Goal: Obtain resource: Download file/media

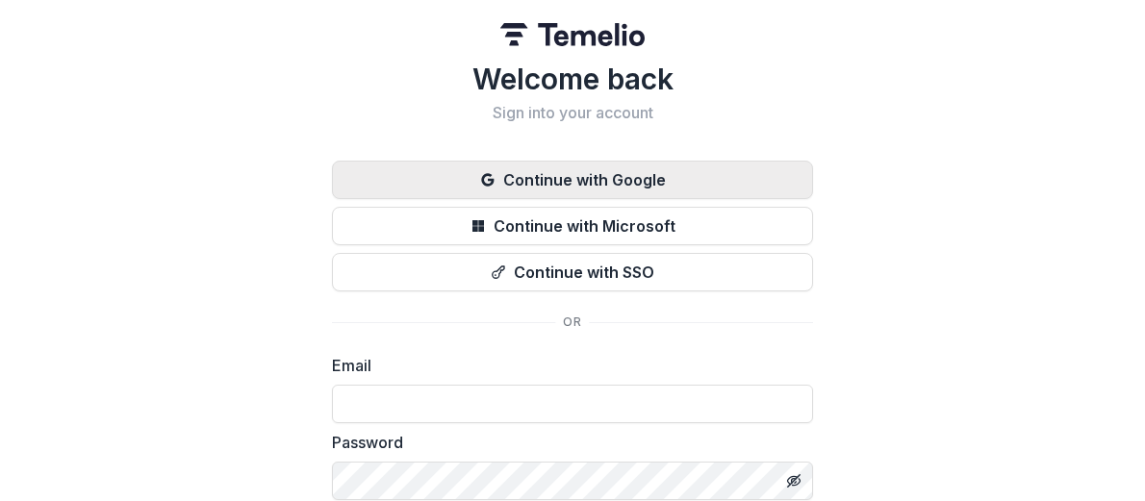
click at [597, 181] on button "Continue with Google" at bounding box center [572, 180] width 481 height 38
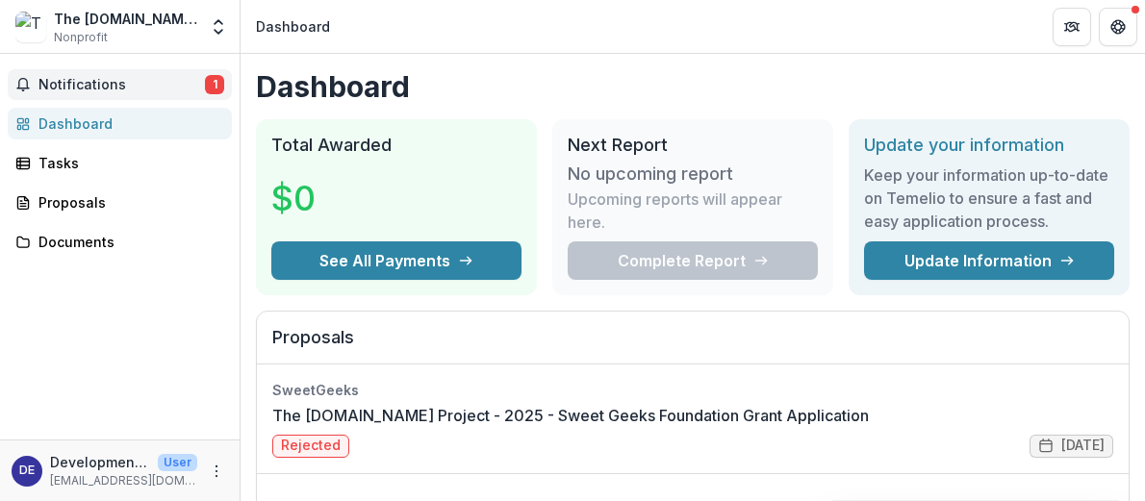
click at [102, 85] on span "Notifications" at bounding box center [121, 85] width 166 height 16
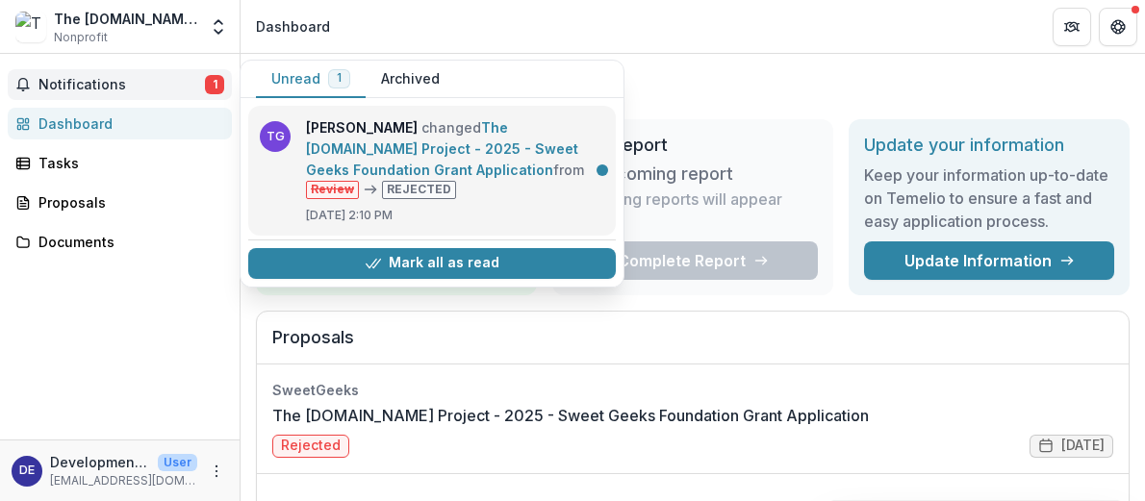
click at [498, 149] on link "The [DOMAIN_NAME] Project - 2025 - Sweet Geeks Foundation Grant Application" at bounding box center [442, 148] width 272 height 59
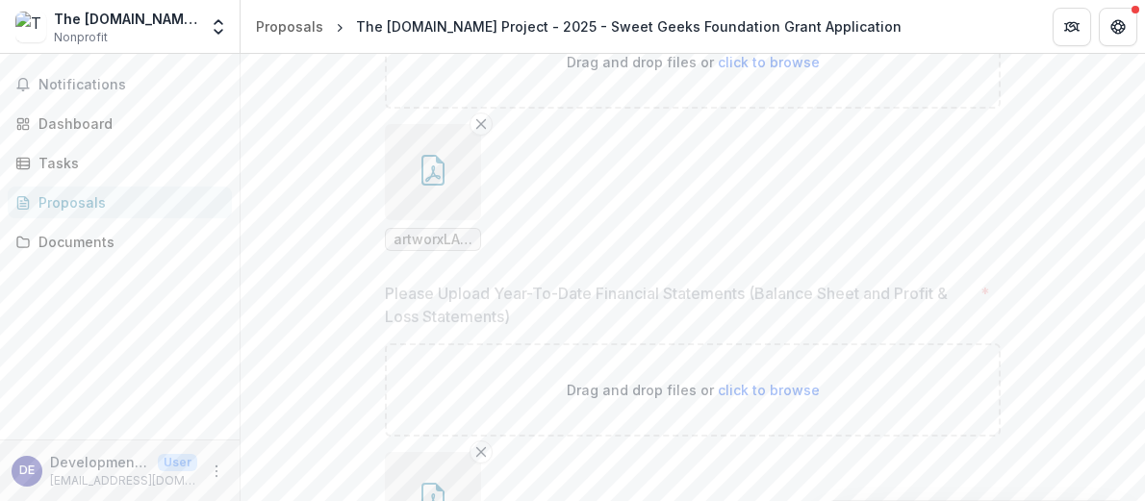
scroll to position [7259, 0]
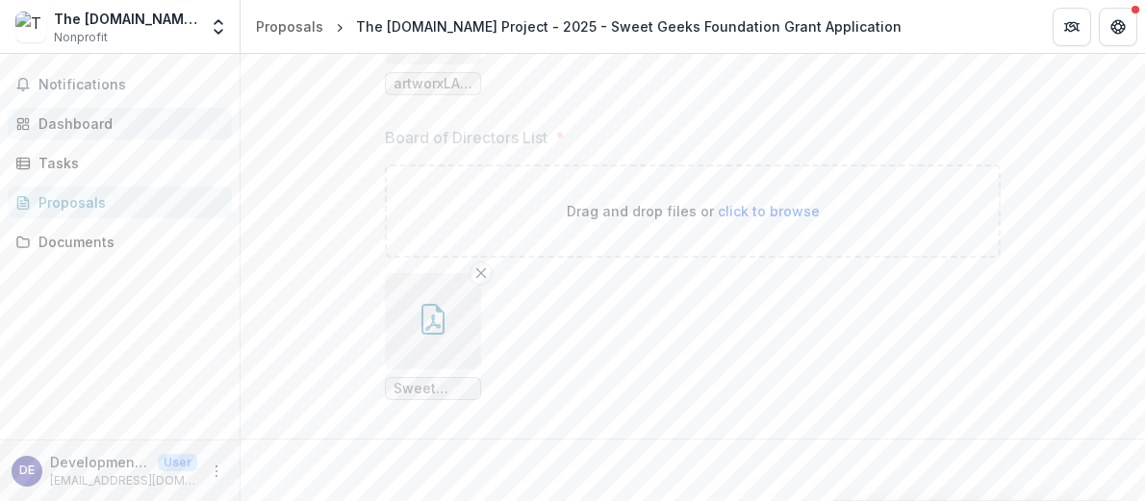
click at [81, 123] on div "Dashboard" at bounding box center [127, 124] width 178 height 20
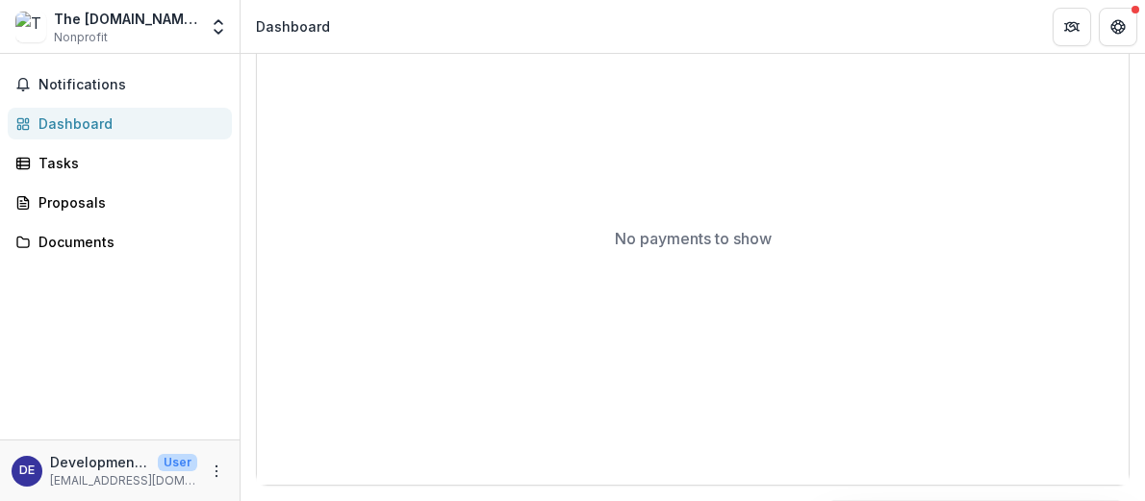
click at [80, 123] on div "Dashboard" at bounding box center [127, 124] width 178 height 20
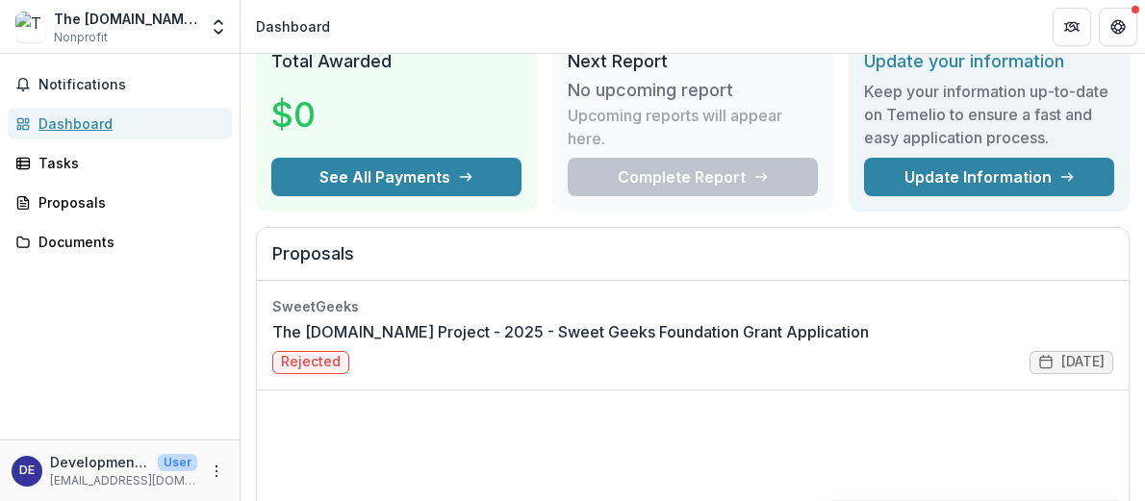
scroll to position [89, 0]
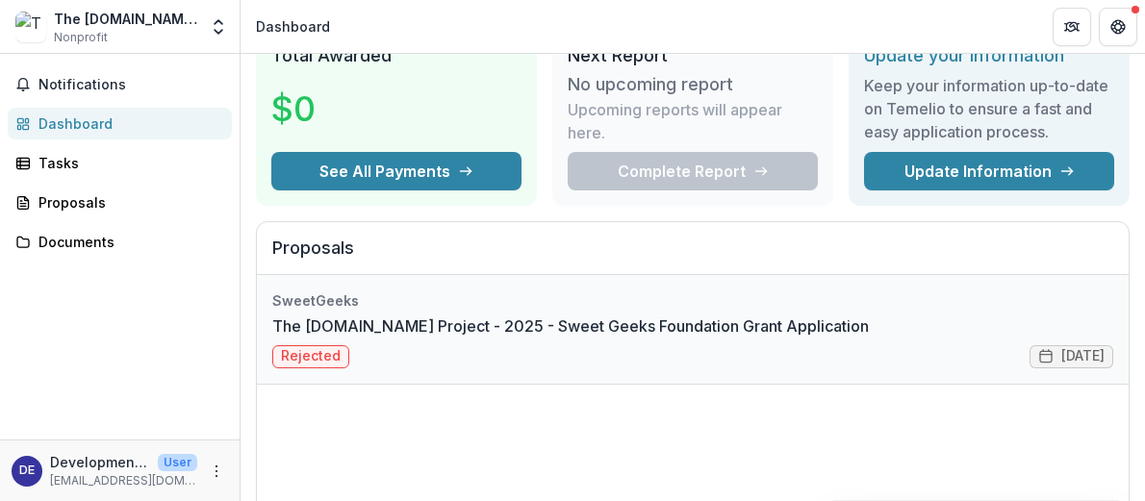
click at [388, 318] on link "The [DOMAIN_NAME] Project - 2025 - Sweet Geeks Foundation Grant Application" at bounding box center [570, 326] width 596 height 23
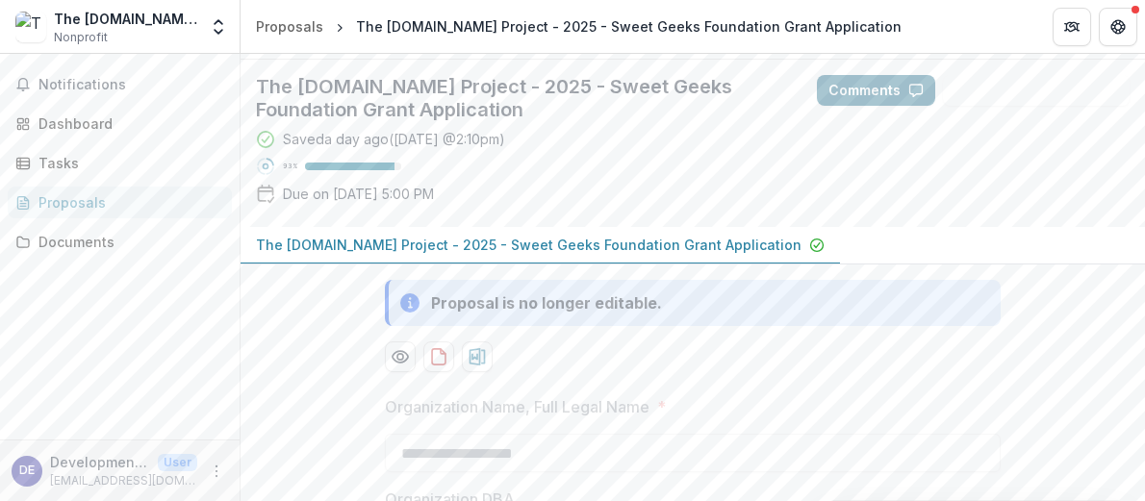
click at [857, 106] on button "Comments" at bounding box center [876, 90] width 118 height 31
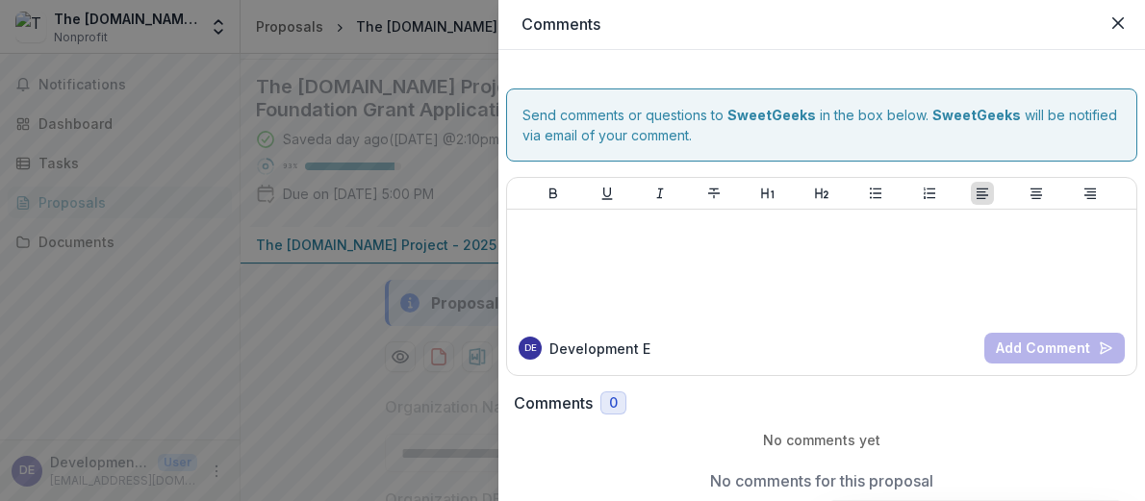
scroll to position [32, 0]
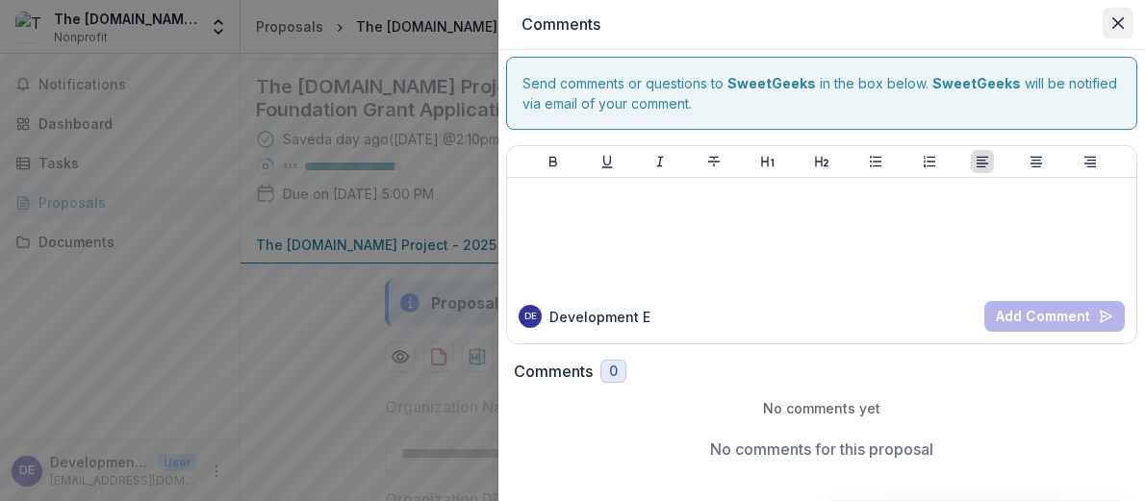
click at [1117, 23] on icon "Close" at bounding box center [1118, 23] width 12 height 12
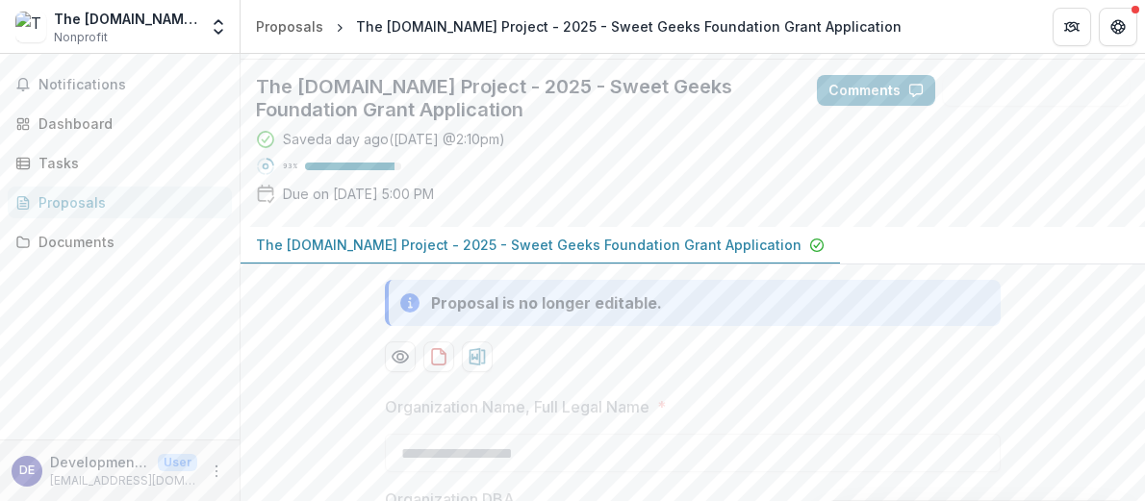
click at [373, 170] on div at bounding box center [349, 167] width 89 height 8
click at [260, 176] on icon at bounding box center [265, 166] width 19 height 19
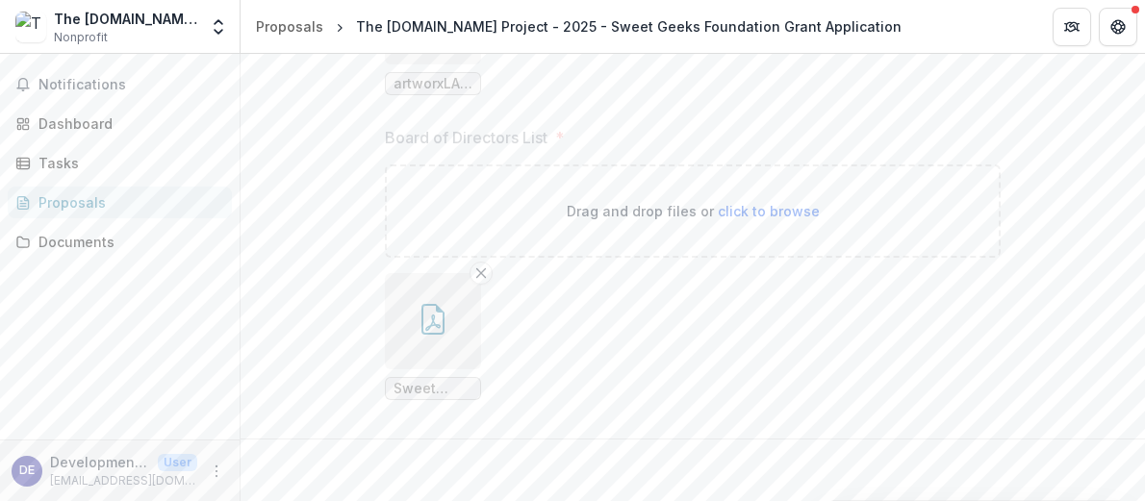
scroll to position [7259, 0]
click at [95, 236] on div "Documents" at bounding box center [127, 242] width 178 height 20
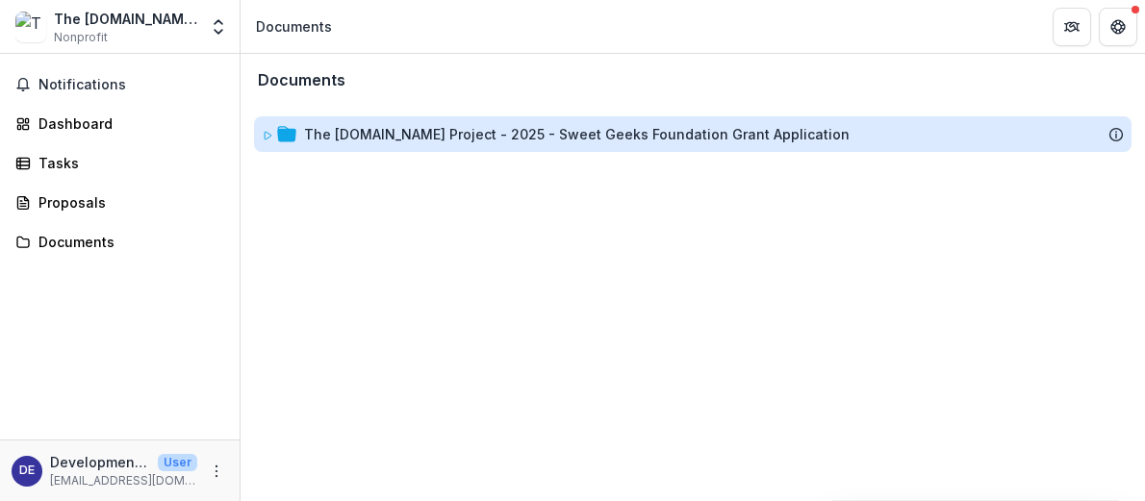
click at [429, 138] on div "The [DOMAIN_NAME] Project - 2025 - Sweet Geeks Foundation Grant Application" at bounding box center [576, 134] width 545 height 20
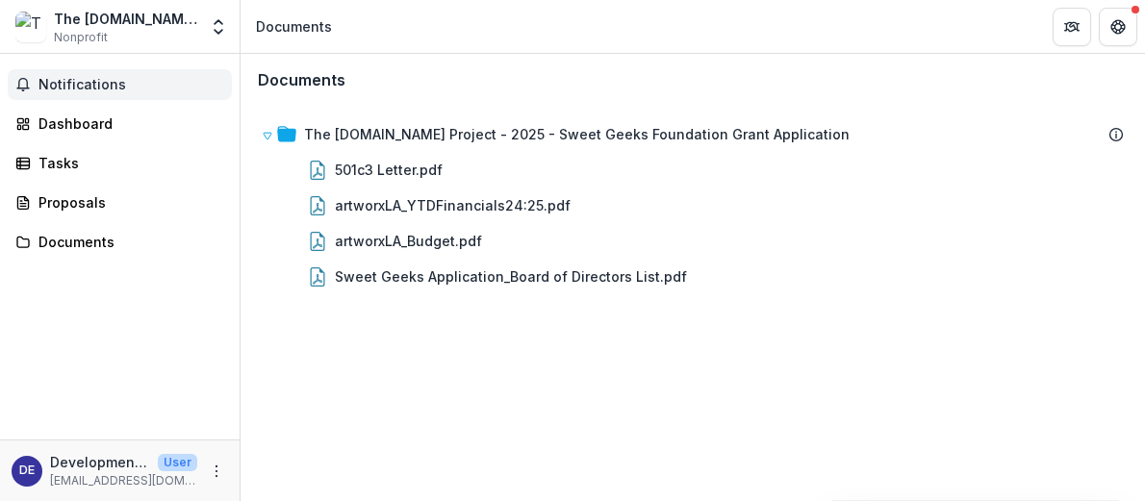
click at [103, 88] on span "Notifications" at bounding box center [131, 85] width 186 height 16
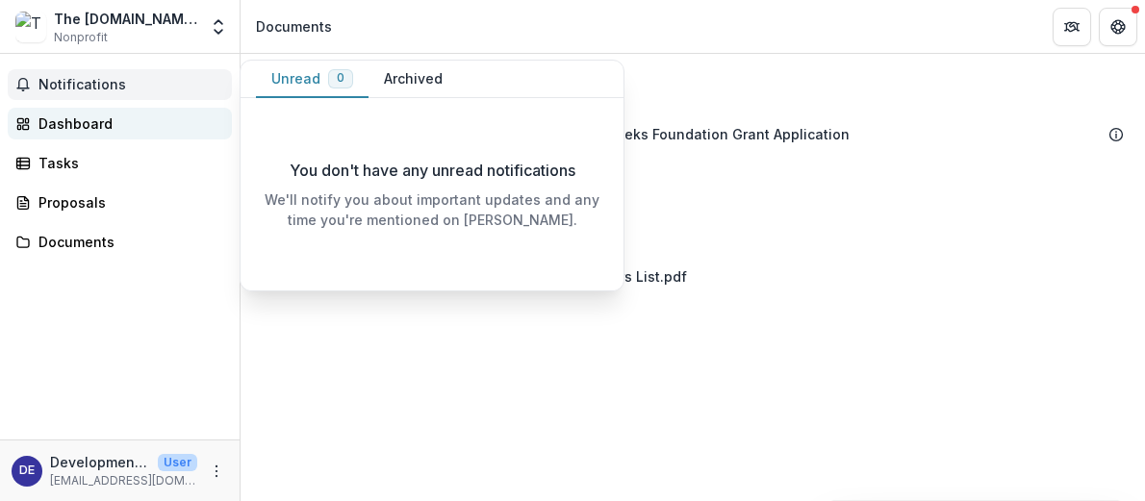
click at [83, 127] on div "Dashboard" at bounding box center [127, 124] width 178 height 20
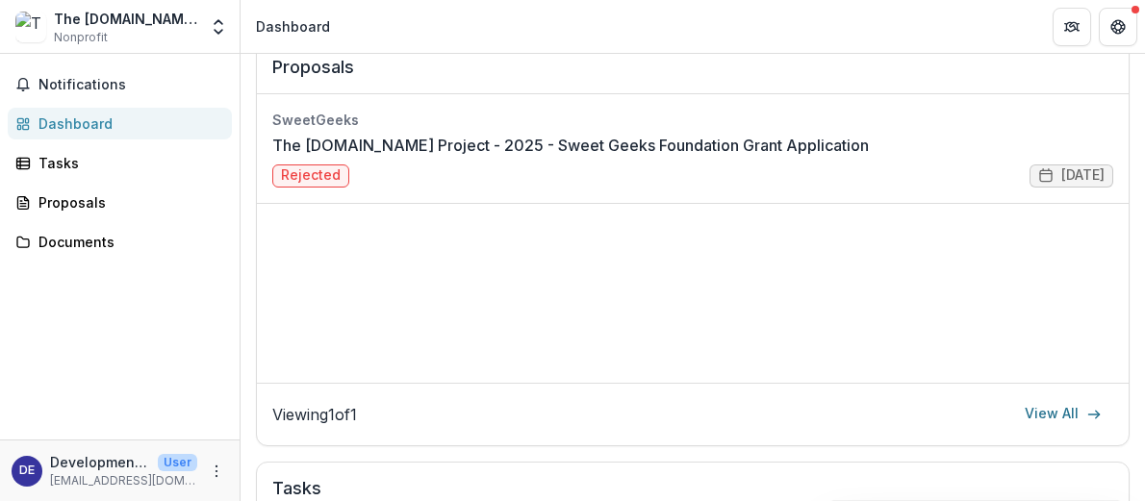
scroll to position [274, 0]
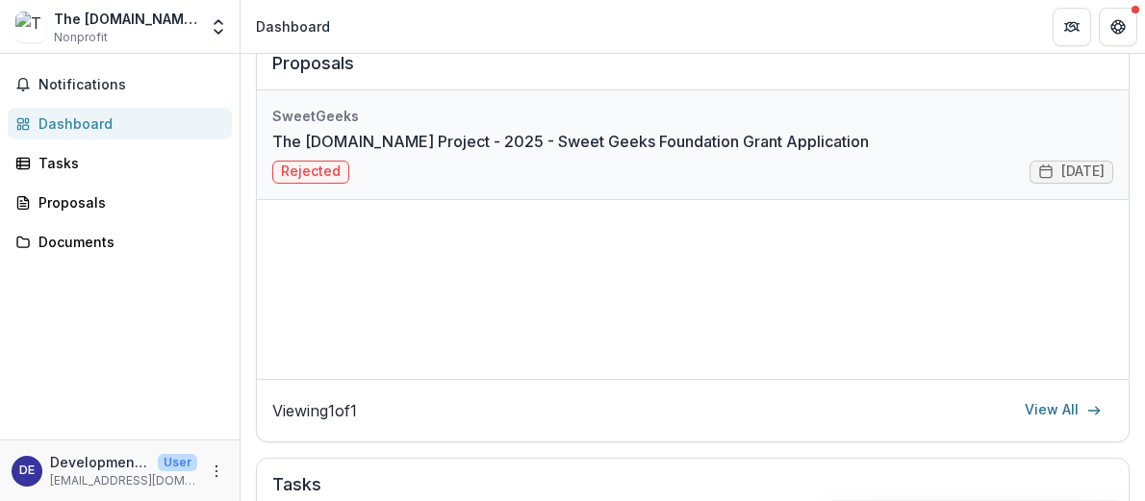
click at [322, 153] on link "The [DOMAIN_NAME] Project - 2025 - Sweet Geeks Foundation Grant Application" at bounding box center [570, 141] width 596 height 23
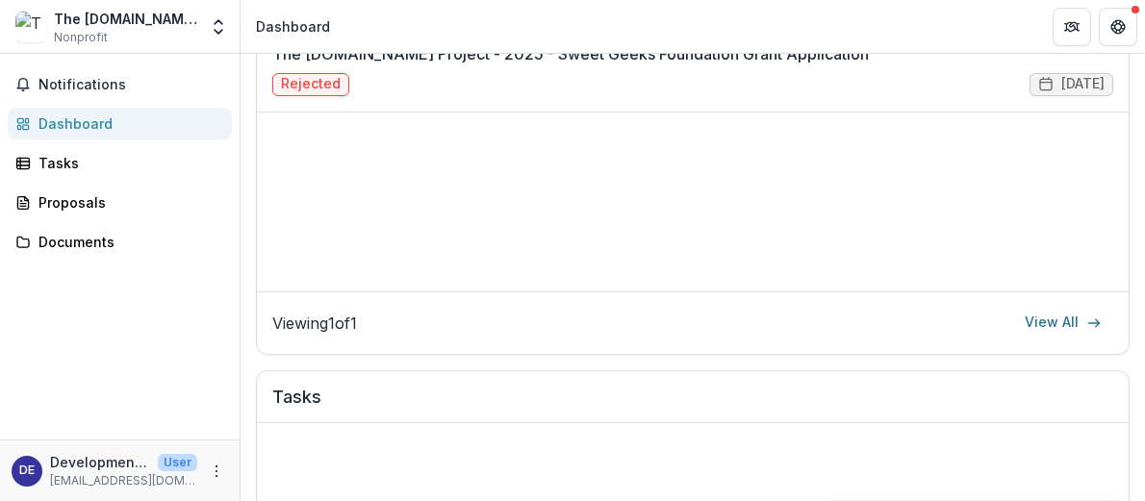
scroll to position [384, 0]
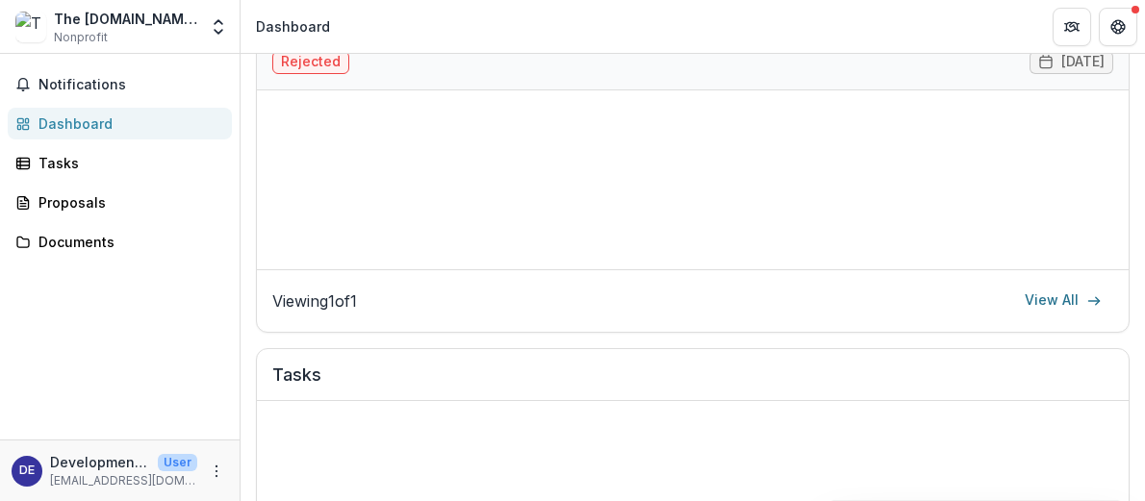
click at [316, 43] on link "The [DOMAIN_NAME] Project - 2025 - Sweet Geeks Foundation Grant Application" at bounding box center [570, 31] width 596 height 23
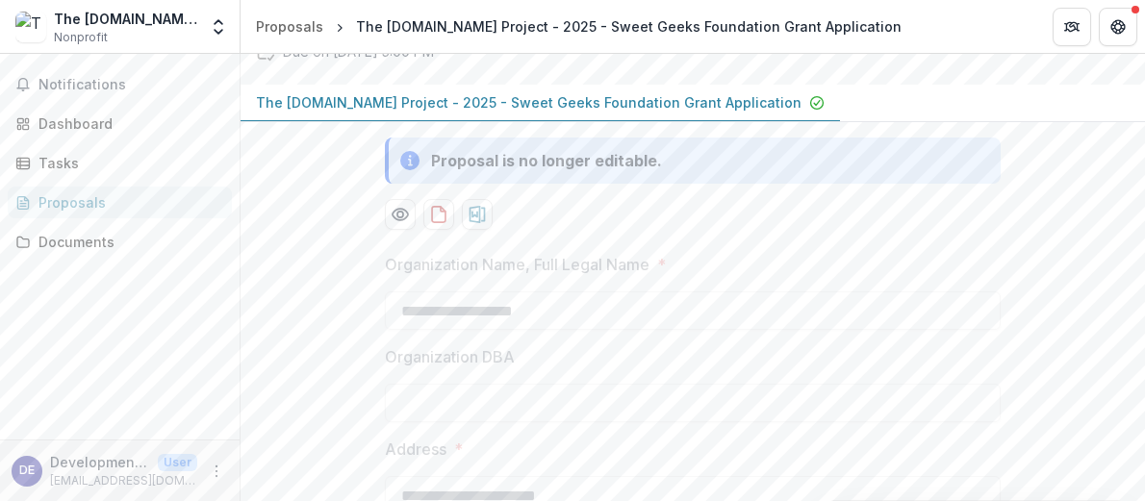
scroll to position [231, 0]
click at [439, 225] on icon "download-proposal" at bounding box center [438, 215] width 19 height 19
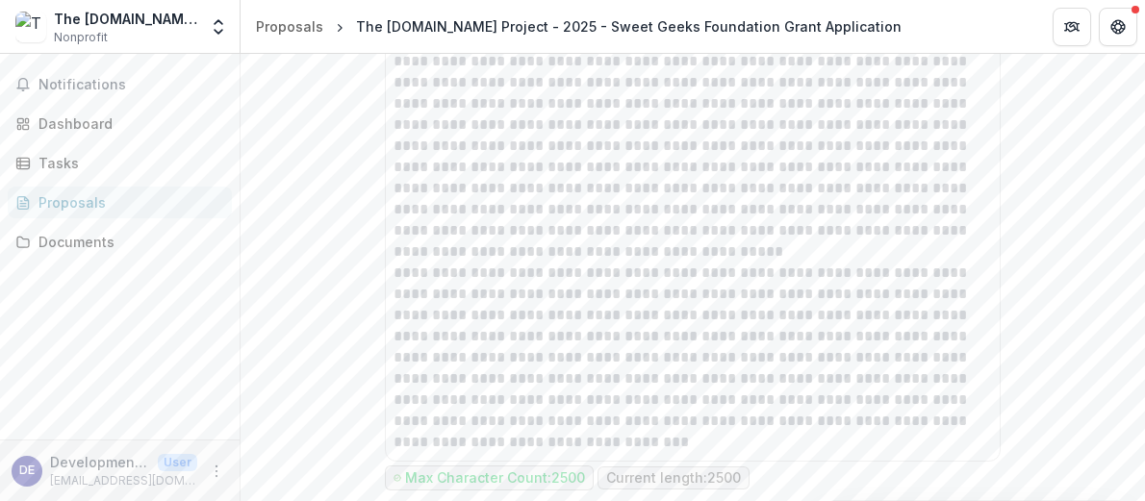
scroll to position [3082, 0]
